Goal: Task Accomplishment & Management: Understand process/instructions

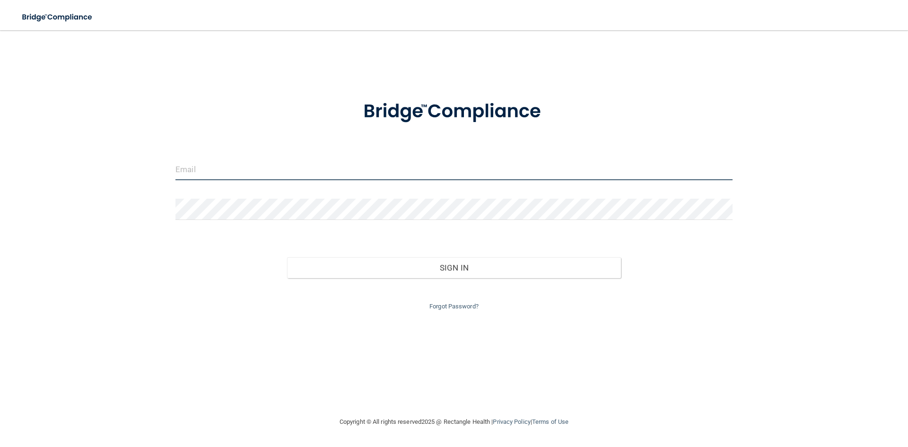
click at [232, 165] on input "email" at bounding box center [453, 169] width 557 height 21
type input "[PERSON_NAME][EMAIL_ADDRESS][DOMAIN_NAME]"
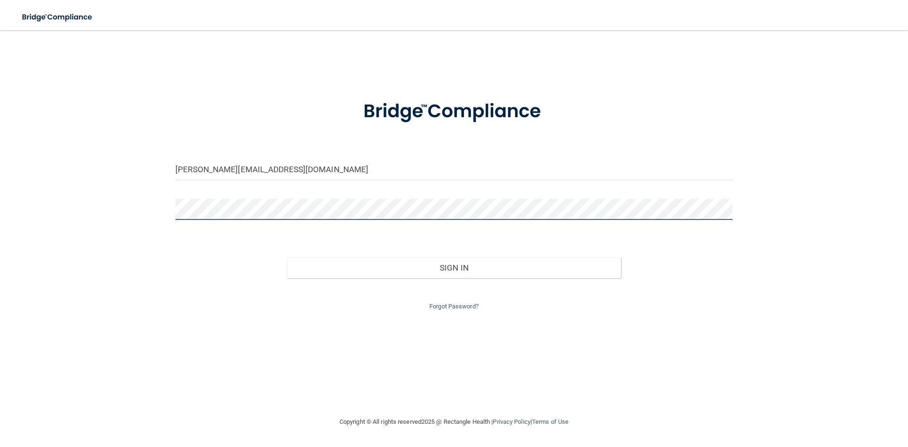
click at [287, 257] on button "Sign In" at bounding box center [454, 267] width 334 height 21
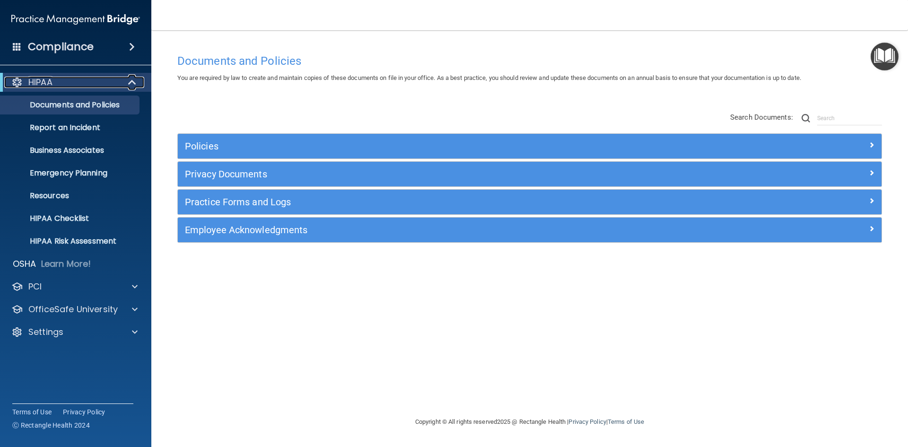
click at [124, 81] on div at bounding box center [132, 82] width 23 height 11
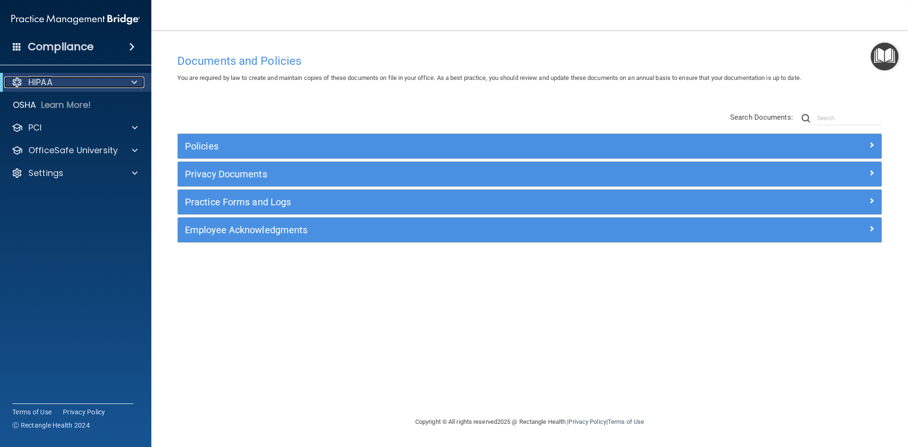
click at [124, 81] on div at bounding box center [132, 82] width 23 height 11
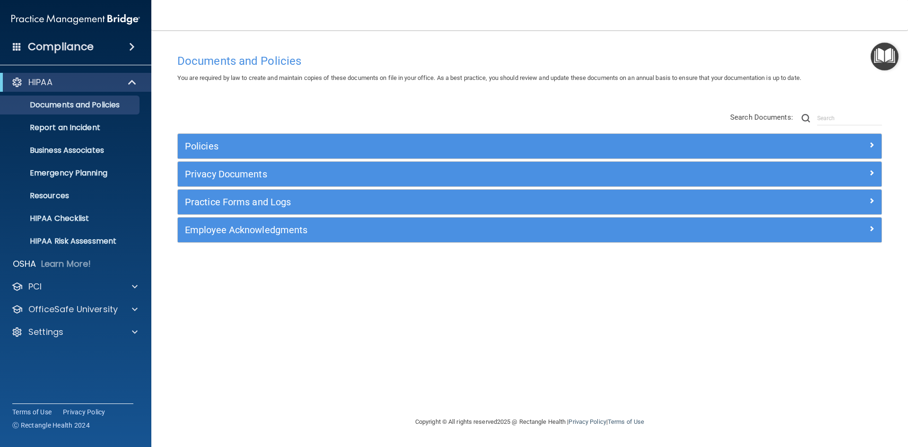
click at [129, 53] on div "Compliance" at bounding box center [75, 46] width 151 height 21
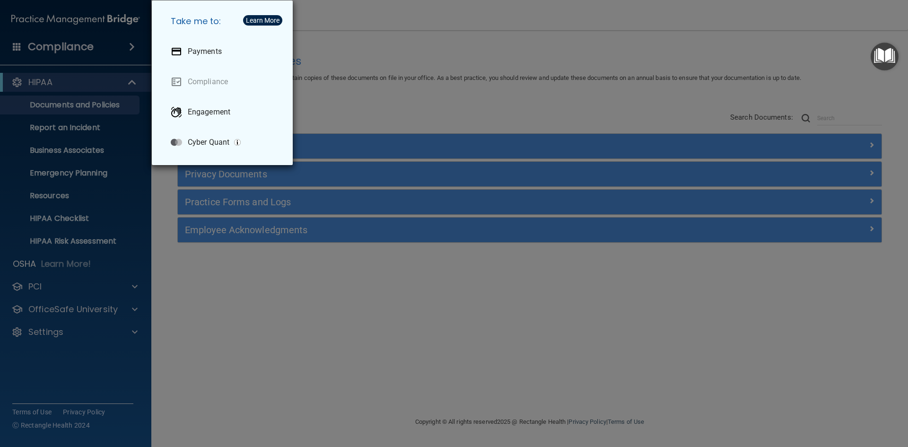
click at [93, 84] on div "Take me to: Payments Compliance Engagement Cyber Quant" at bounding box center [454, 223] width 908 height 447
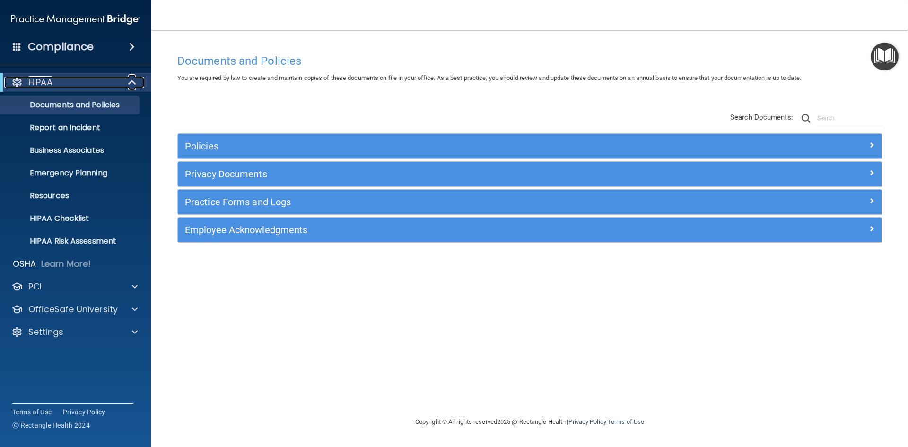
click at [125, 85] on div at bounding box center [132, 82] width 23 height 11
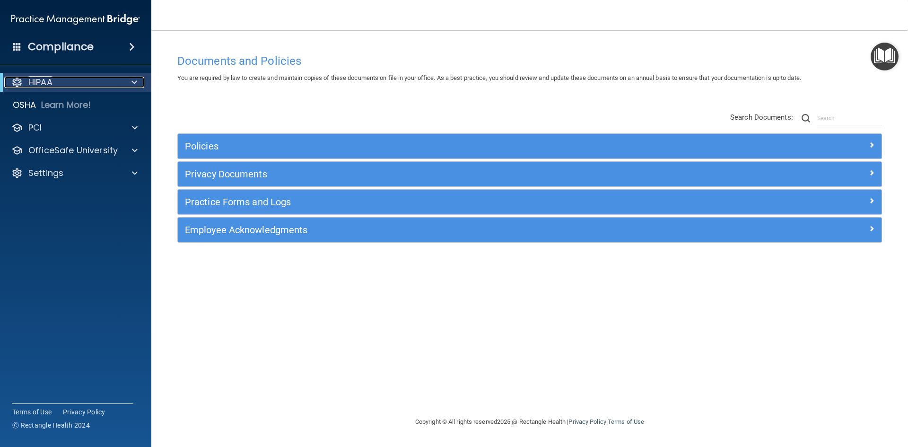
click at [125, 85] on div at bounding box center [132, 82] width 23 height 11
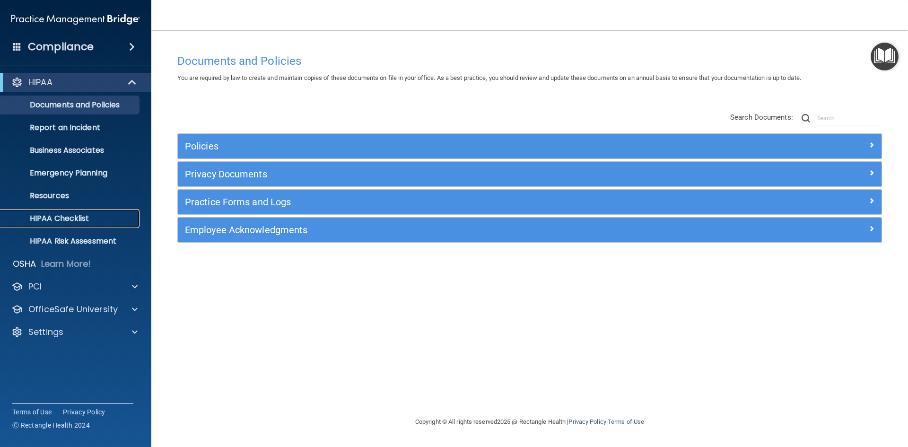
click at [55, 215] on p "HIPAA Checklist" at bounding box center [70, 218] width 129 height 9
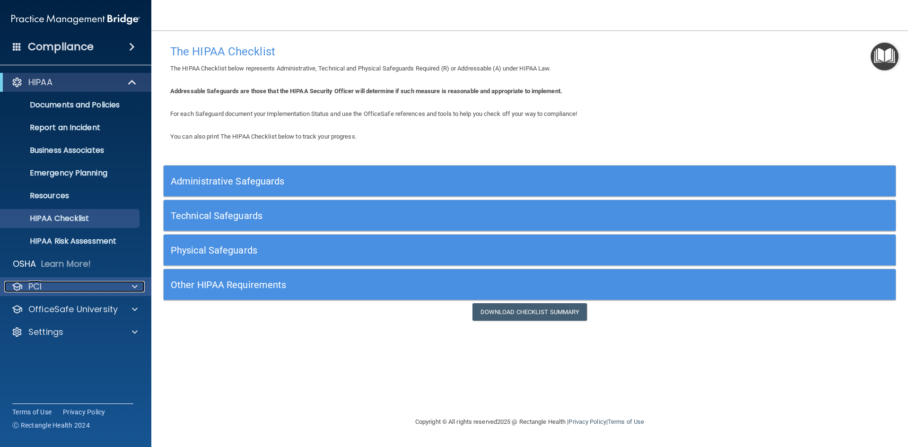
click at [133, 291] on span at bounding box center [135, 286] width 6 height 11
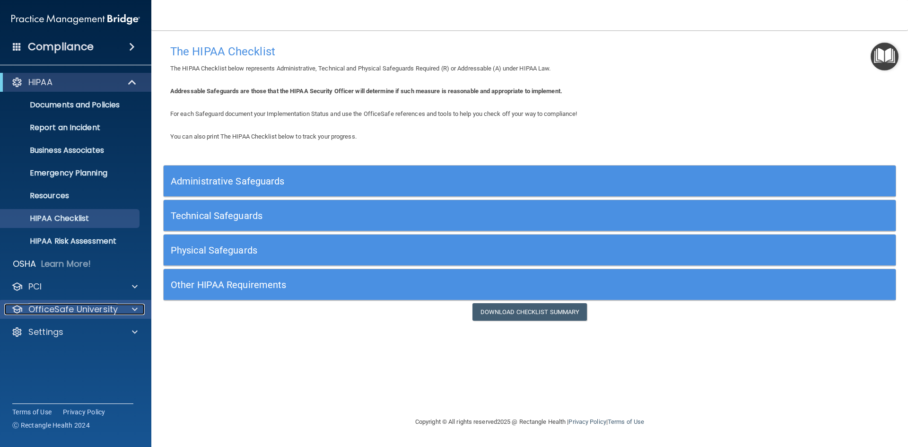
click at [123, 312] on div at bounding box center [133, 308] width 24 height 11
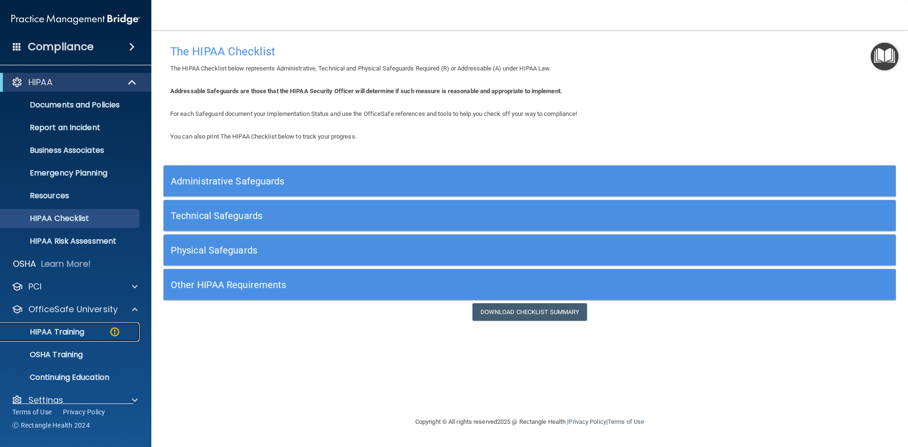
click at [116, 331] on img at bounding box center [115, 332] width 12 height 12
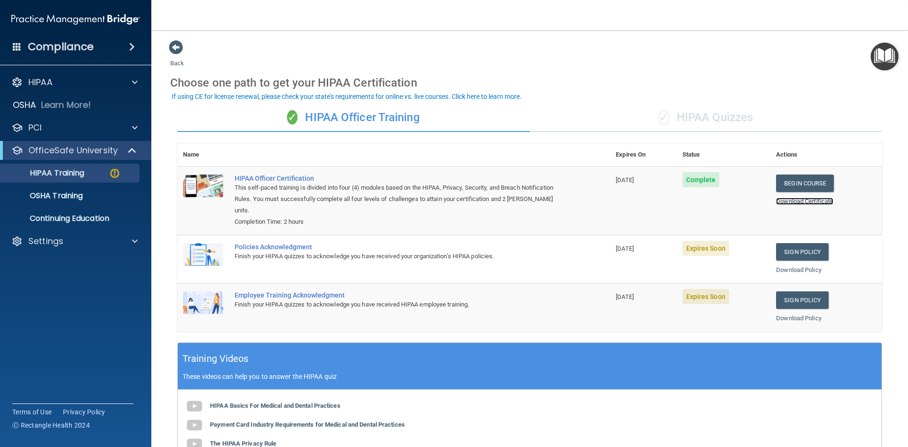
click at [784, 202] on link "Download Certificate" at bounding box center [804, 201] width 57 height 7
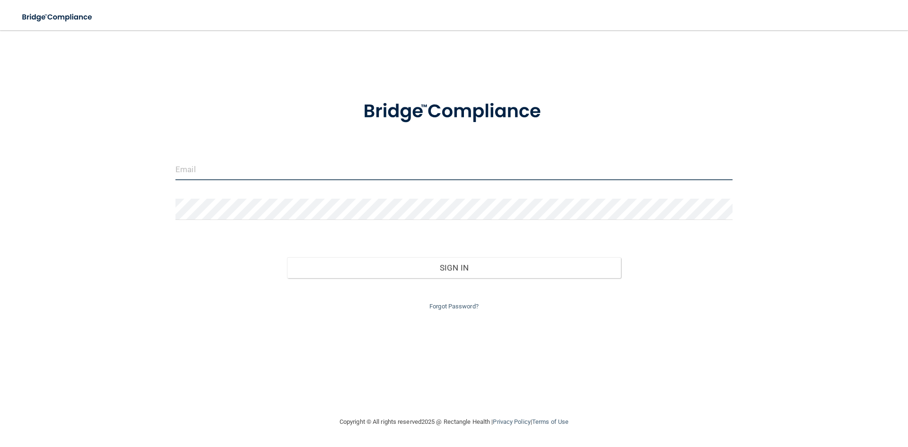
click at [276, 176] on input "email" at bounding box center [453, 169] width 557 height 21
type input "[PERSON_NAME][EMAIL_ADDRESS][DOMAIN_NAME]"
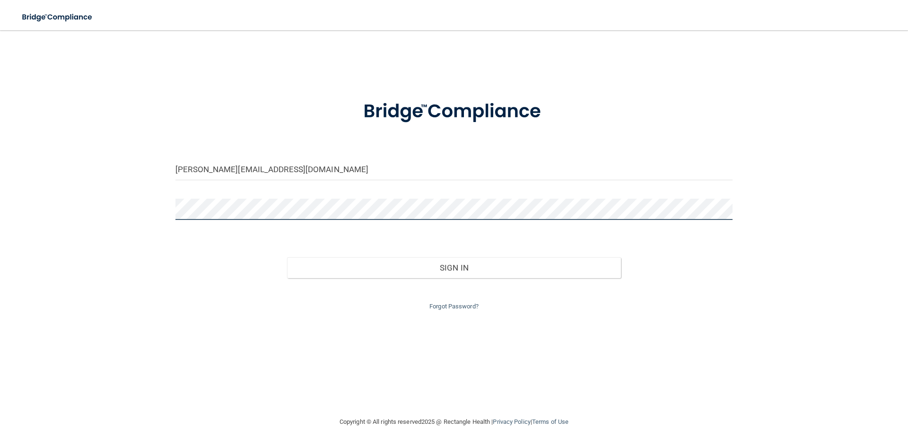
click at [287, 257] on button "Sign In" at bounding box center [454, 267] width 334 height 21
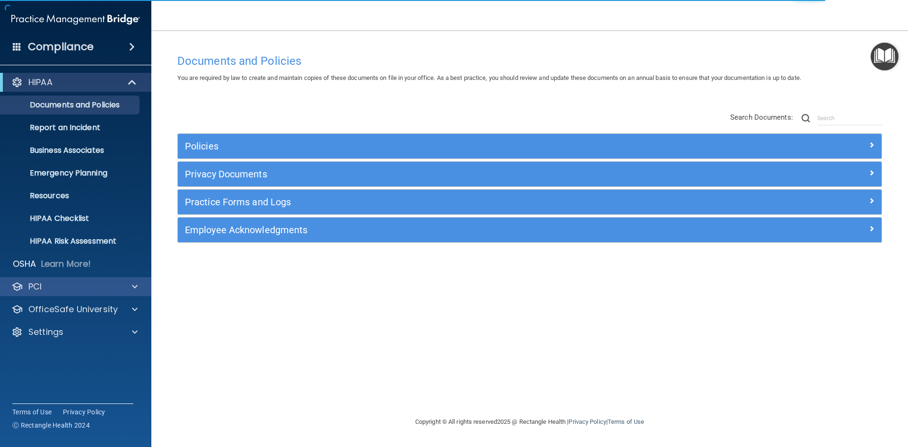
click at [135, 280] on div "PCI" at bounding box center [76, 286] width 152 height 19
click at [134, 286] on span at bounding box center [135, 286] width 6 height 11
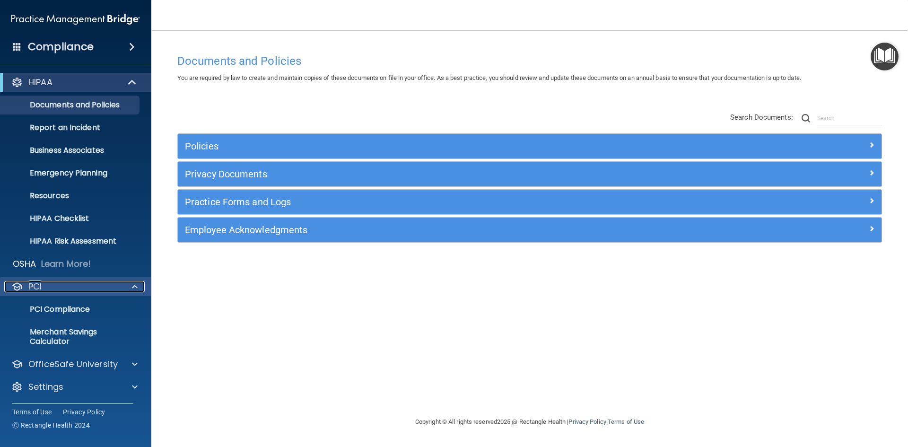
click at [134, 286] on span at bounding box center [135, 286] width 6 height 11
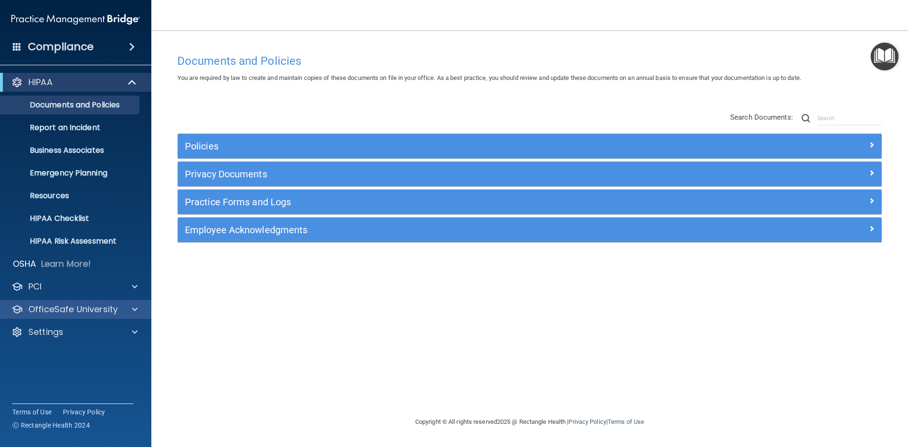
click at [137, 315] on div "OfficeSafe University" at bounding box center [76, 309] width 152 height 19
click at [129, 310] on div at bounding box center [133, 308] width 24 height 11
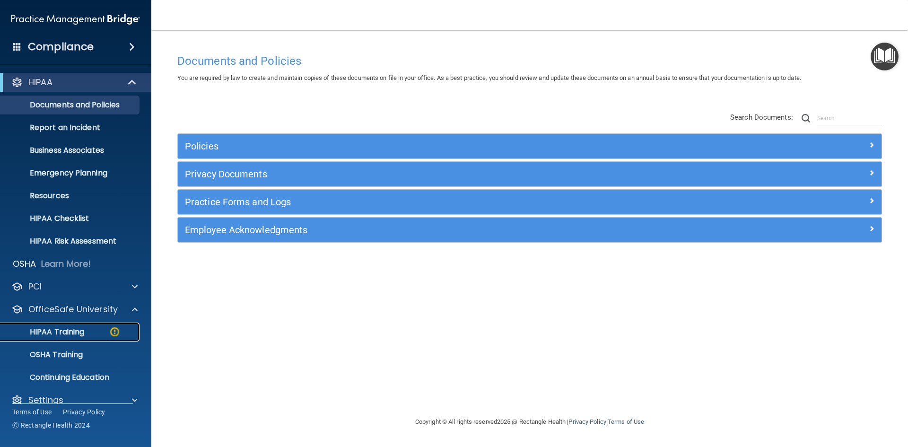
click at [118, 329] on img at bounding box center [115, 332] width 12 height 12
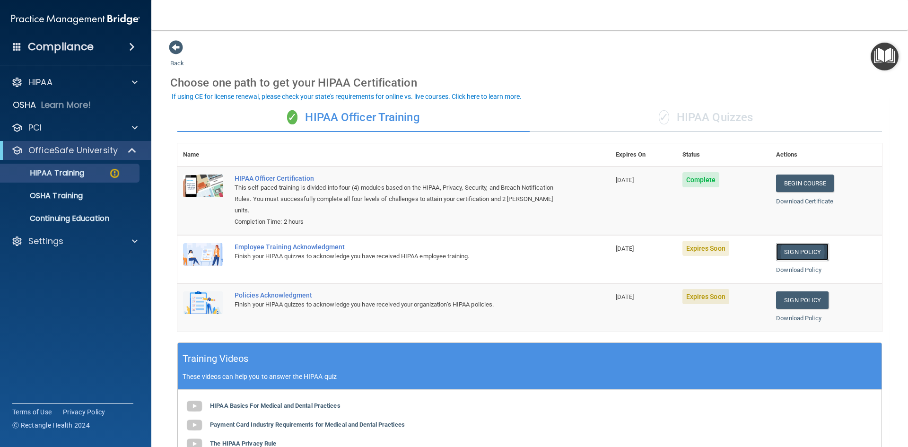
click at [801, 253] on link "Sign Policy" at bounding box center [802, 251] width 52 height 17
click at [799, 270] on link "Download Policy" at bounding box center [798, 269] width 45 height 7
click at [804, 320] on link "Download Policy" at bounding box center [798, 317] width 45 height 7
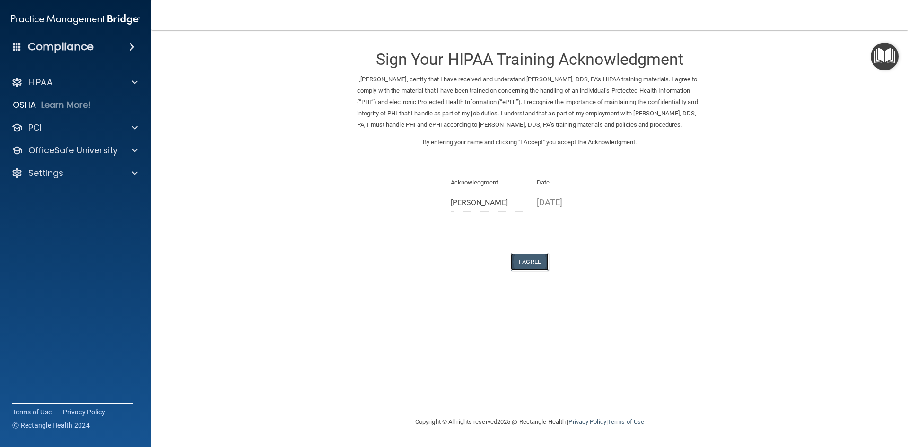
click at [528, 270] on button "I Agree" at bounding box center [529, 261] width 38 height 17
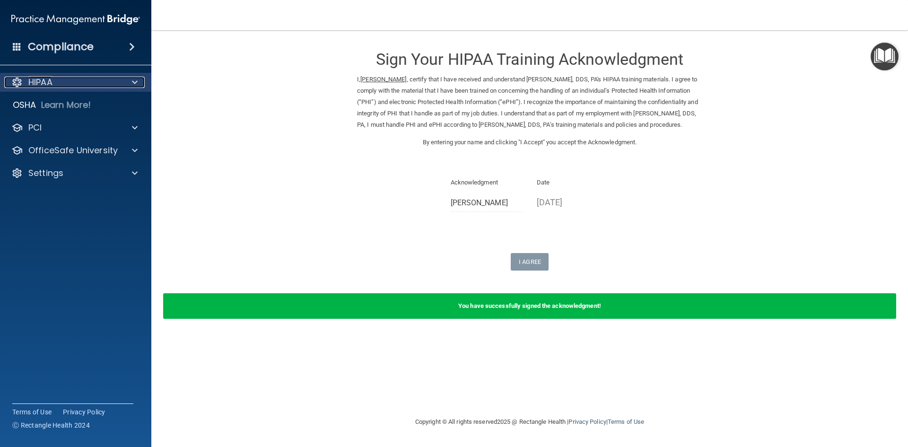
click at [123, 80] on div at bounding box center [133, 82] width 24 height 11
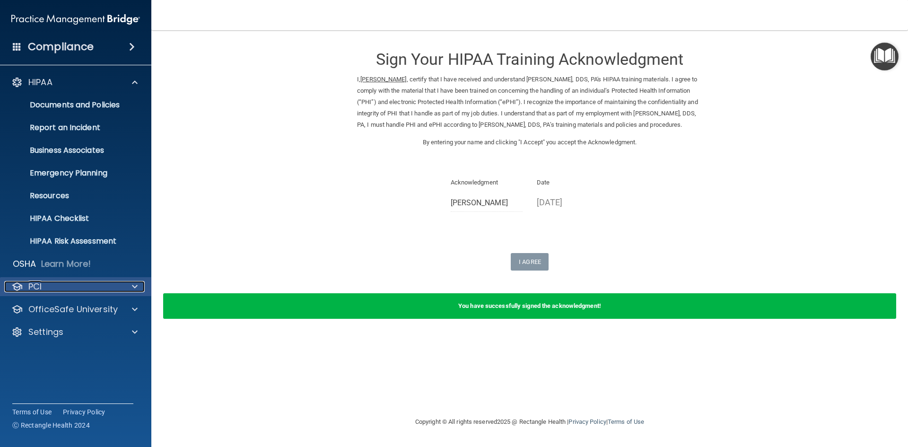
click at [132, 284] on span at bounding box center [135, 286] width 6 height 11
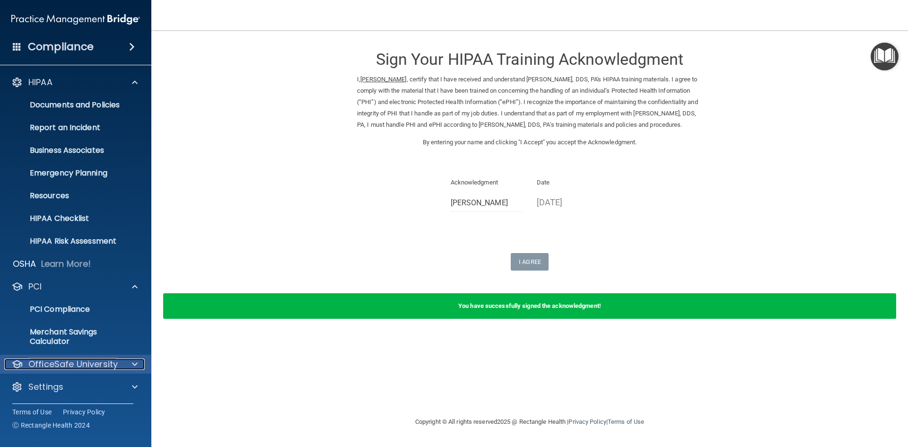
click at [134, 361] on span at bounding box center [135, 363] width 6 height 11
click at [115, 385] on img at bounding box center [115, 386] width 12 height 12
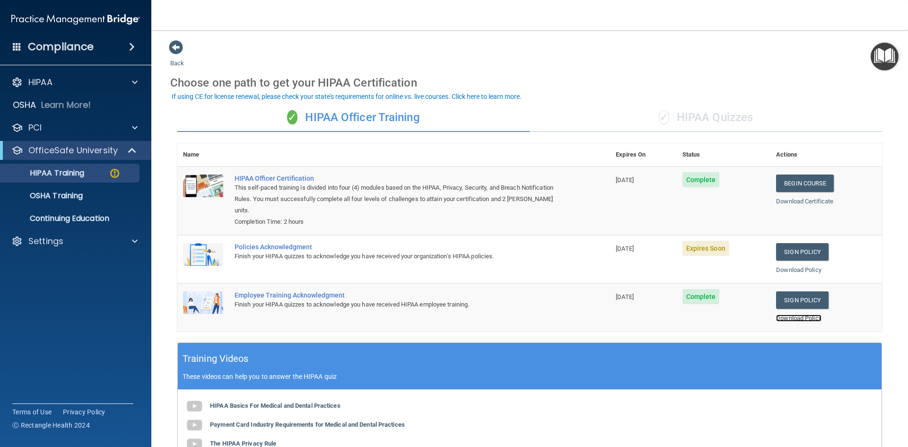
click at [801, 319] on link "Download Policy" at bounding box center [798, 317] width 45 height 7
click at [790, 250] on link "Sign Policy" at bounding box center [802, 251] width 52 height 17
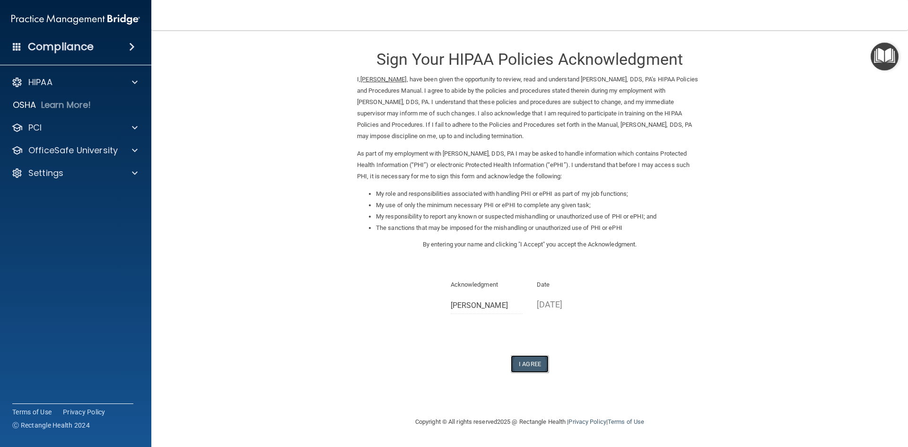
click at [523, 367] on button "I Agree" at bounding box center [529, 363] width 38 height 17
